Goal: Information Seeking & Learning: Learn about a topic

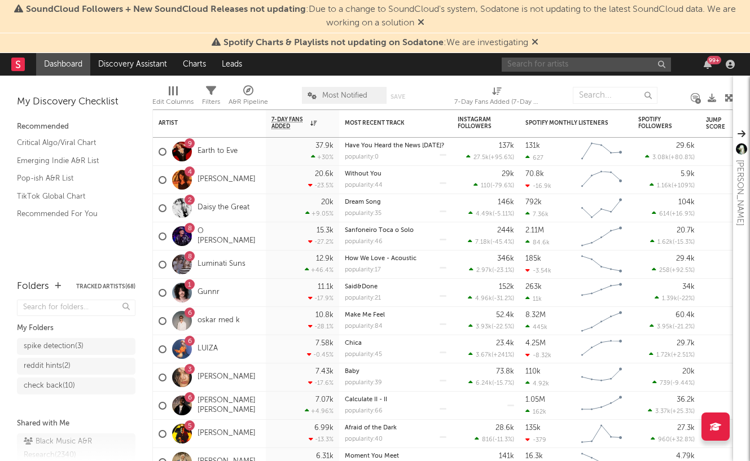
click at [556, 64] on input "text" at bounding box center [586, 65] width 169 height 14
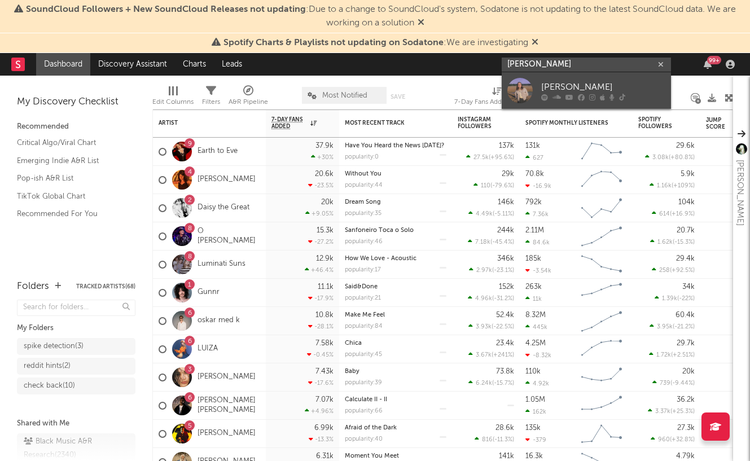
type input "[PERSON_NAME]"
click at [527, 83] on div at bounding box center [519, 90] width 25 height 25
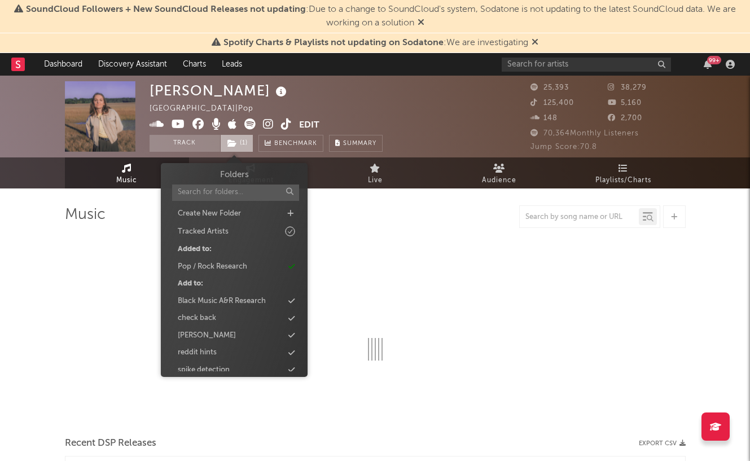
click at [240, 144] on span "( 1 )" at bounding box center [236, 143] width 33 height 17
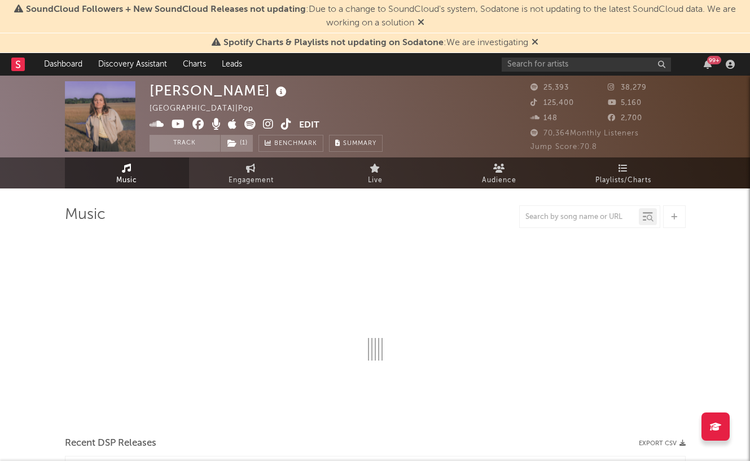
click at [360, 213] on div at bounding box center [375, 216] width 621 height 23
click at [234, 144] on icon at bounding box center [232, 143] width 10 height 8
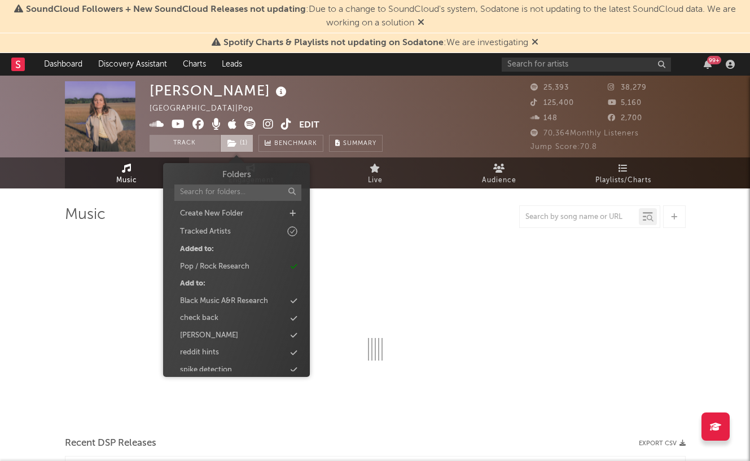
select select "6m"
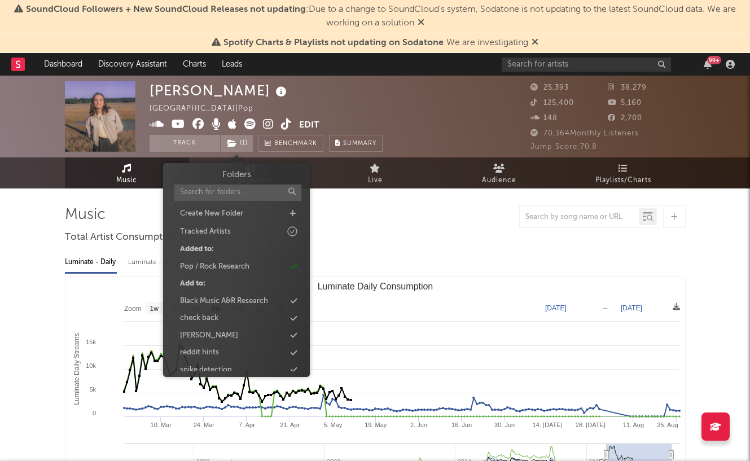
click at [397, 251] on div "Luminate - Daily Luminate - Weekly BMAT - Weekly OCC - Weekly Zoom 1w 1m 3m 6m …" at bounding box center [375, 376] width 621 height 259
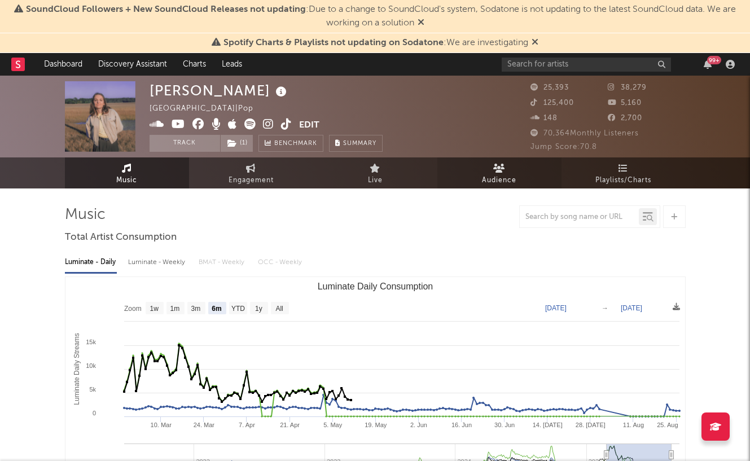
click at [474, 173] on link "Audience" at bounding box center [499, 172] width 124 height 31
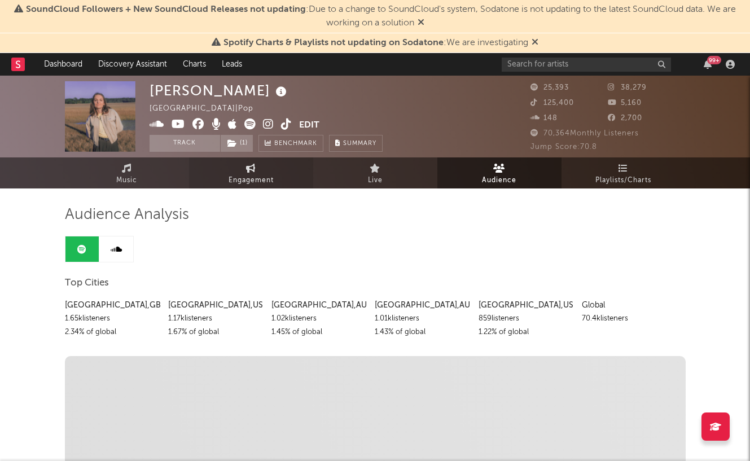
click at [257, 176] on span "Engagement" at bounding box center [250, 181] width 45 height 14
select select "1w"
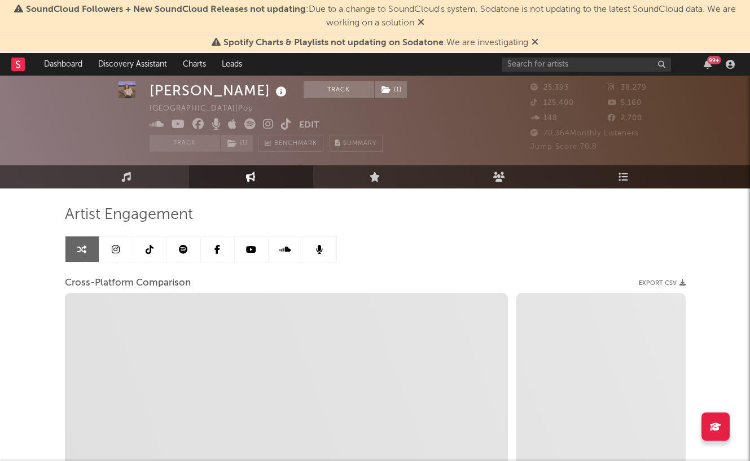
scroll to position [54, 0]
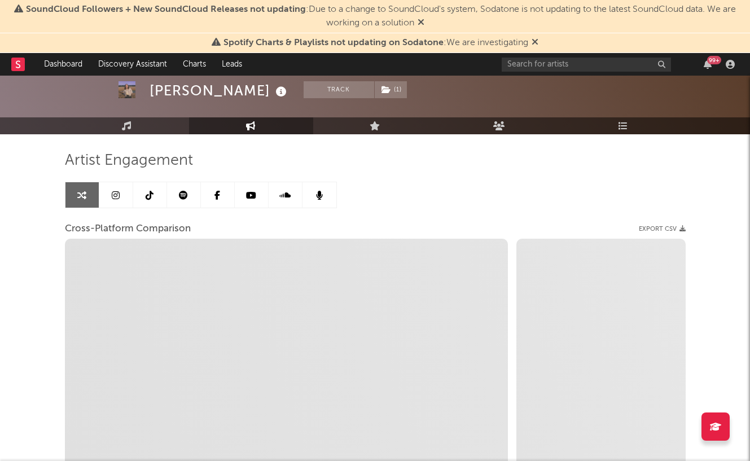
click at [422, 24] on icon at bounding box center [420, 21] width 7 height 9
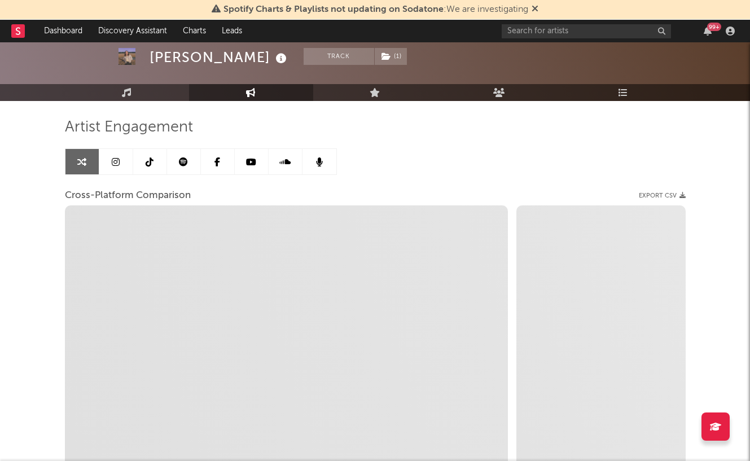
click at [533, 9] on icon at bounding box center [534, 8] width 7 height 9
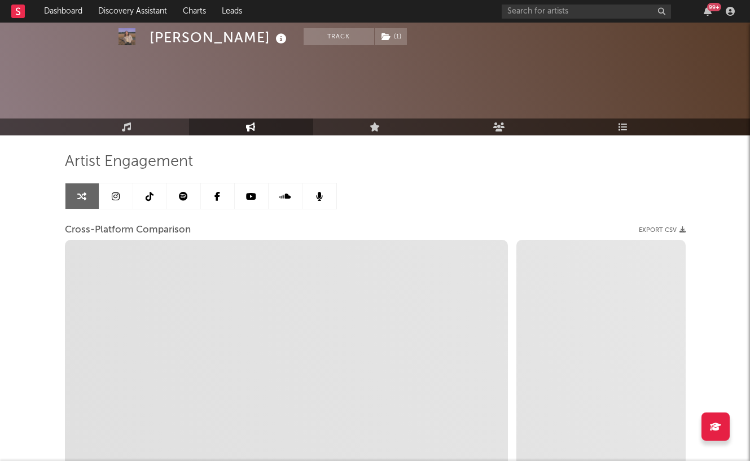
select select "1m"
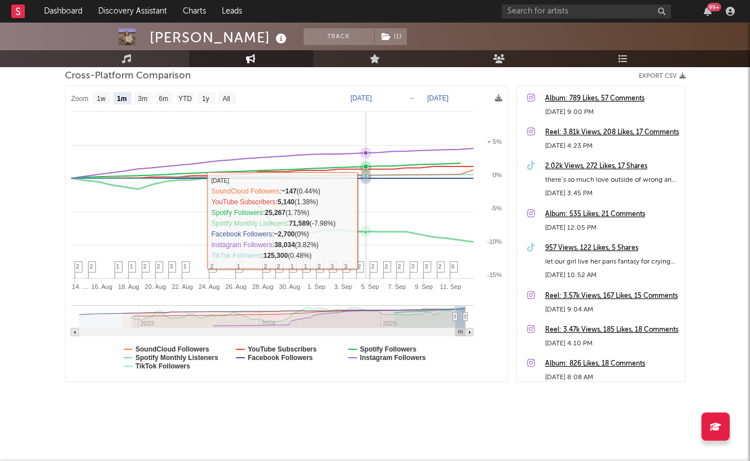
scroll to position [154, 0]
